Goal: Information Seeking & Learning: Find specific fact

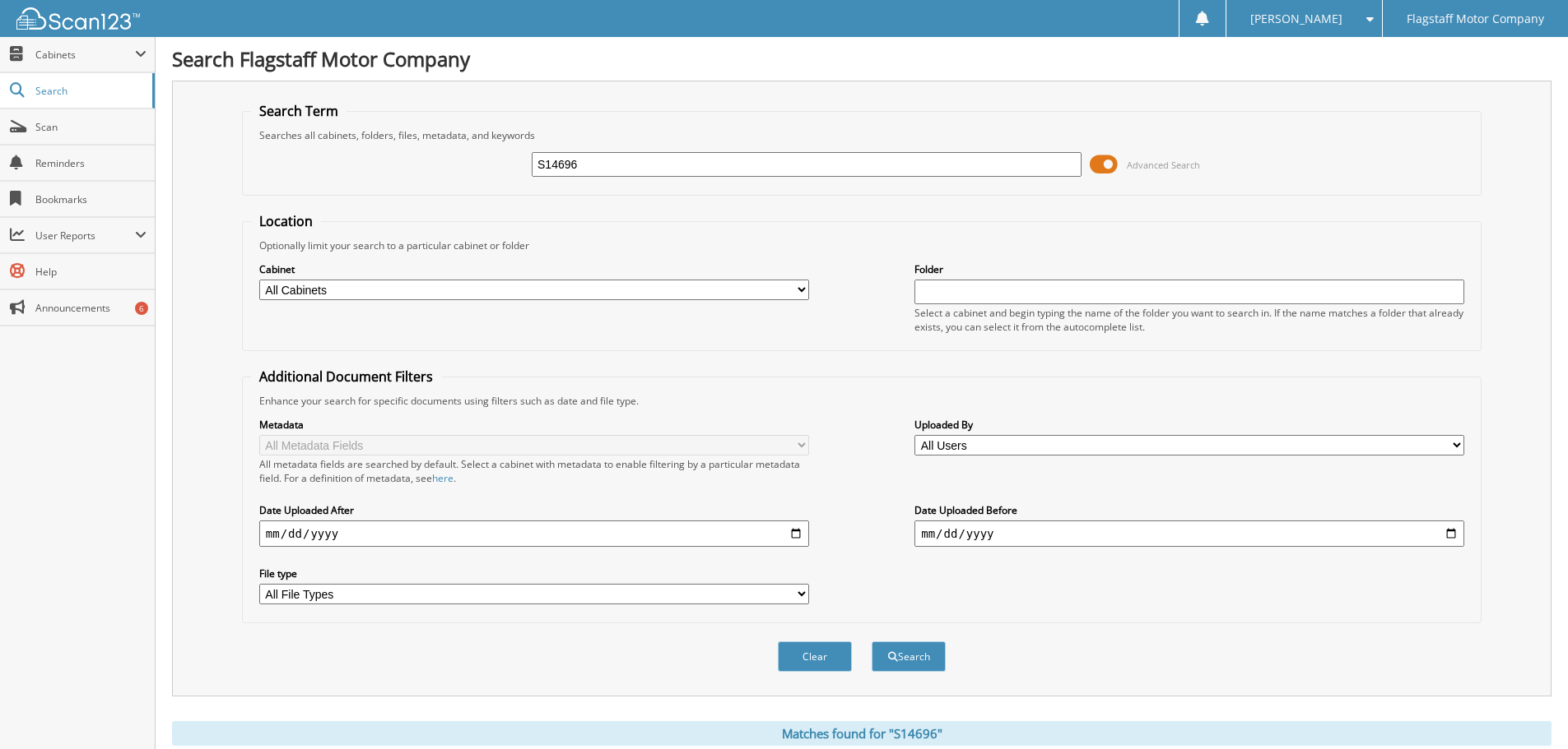
click at [547, 168] on input "S14696" at bounding box center [806, 164] width 549 height 24
type input "S13560T"
click at [888, 652] on span "submit" at bounding box center [892, 656] width 10 height 10
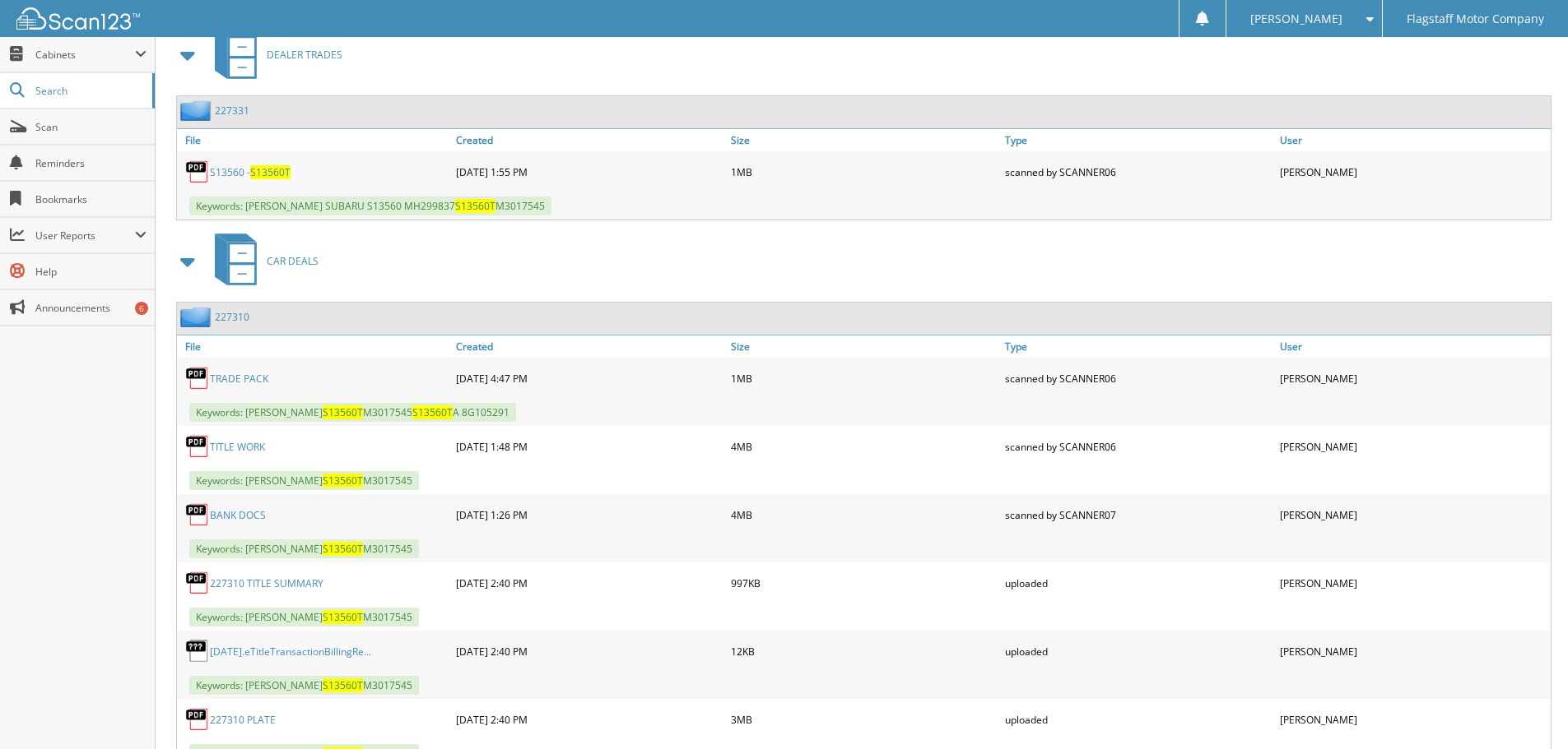
scroll to position [822, 0]
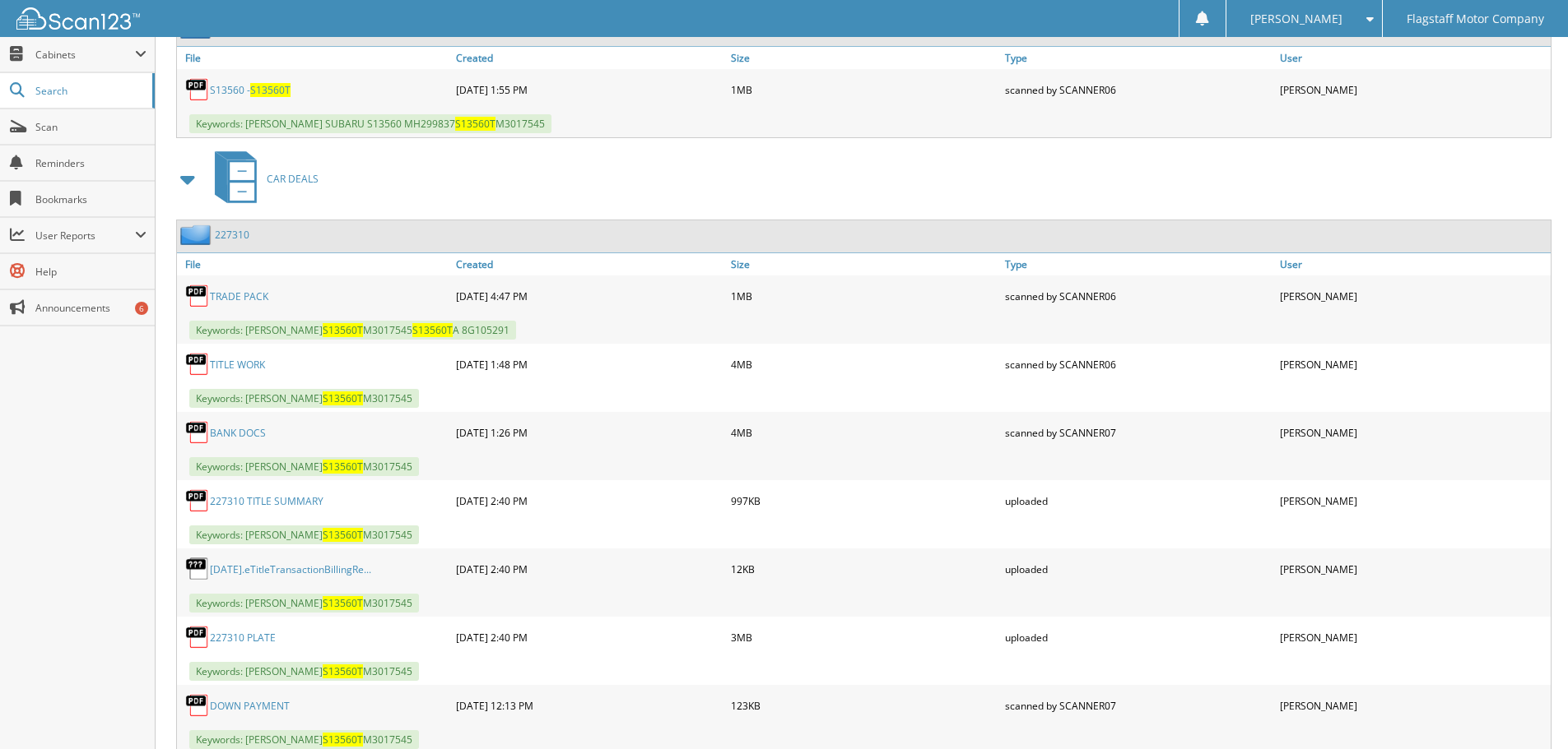
click at [256, 433] on link "BANK DOCS" at bounding box center [238, 433] width 56 height 14
